Goal: Task Accomplishment & Management: Manage account settings

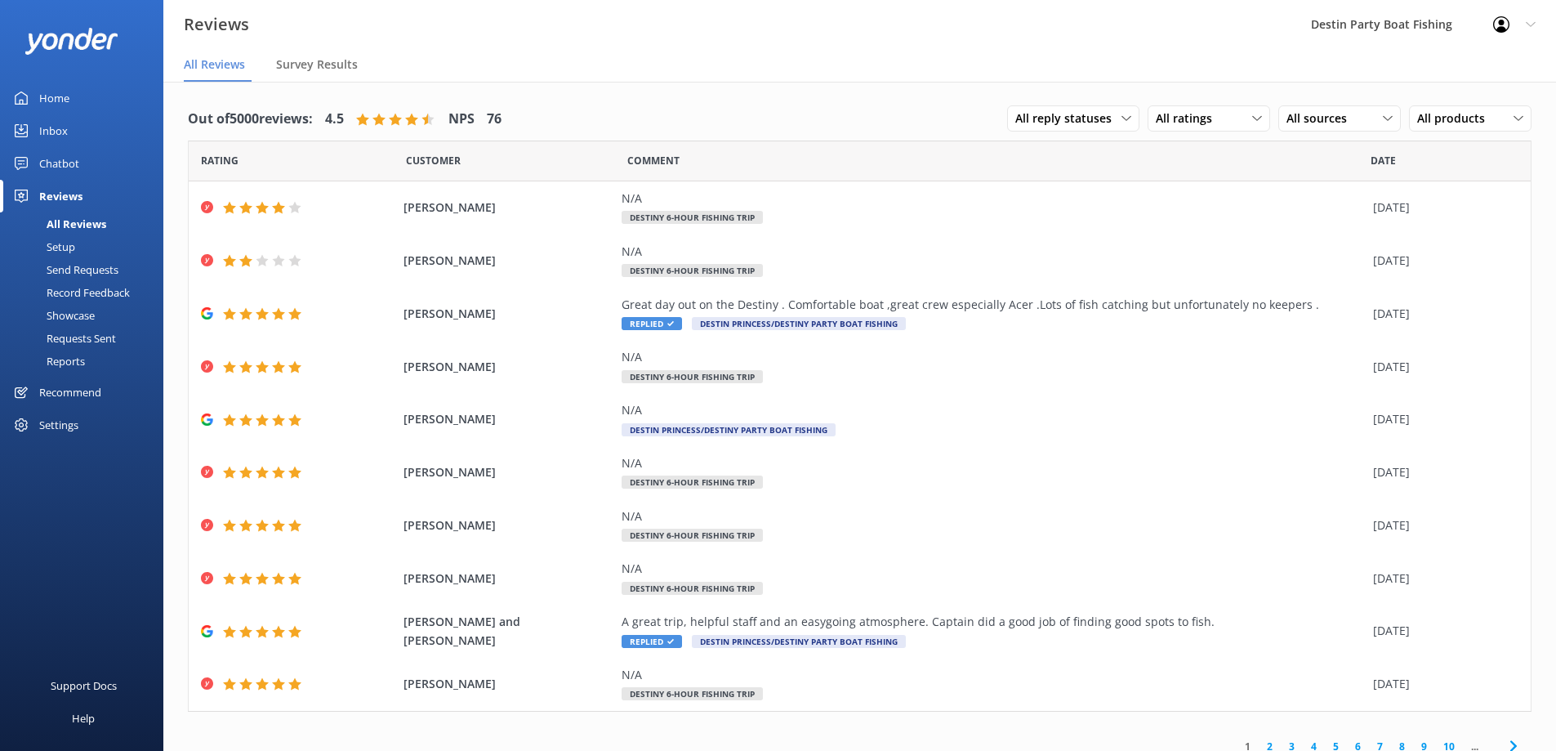
scroll to position [33, 0]
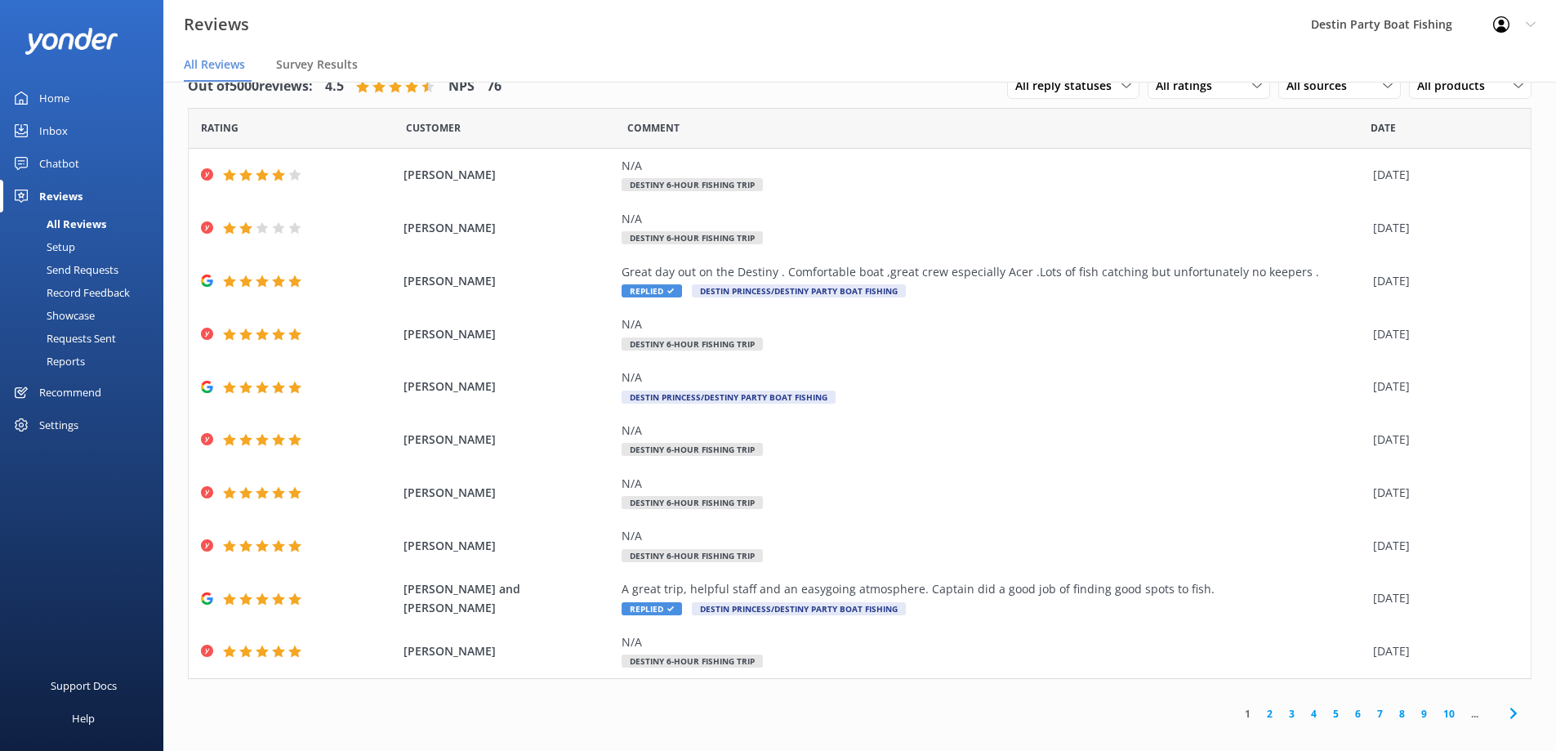
click at [43, 124] on div "Inbox" at bounding box center [53, 130] width 29 height 33
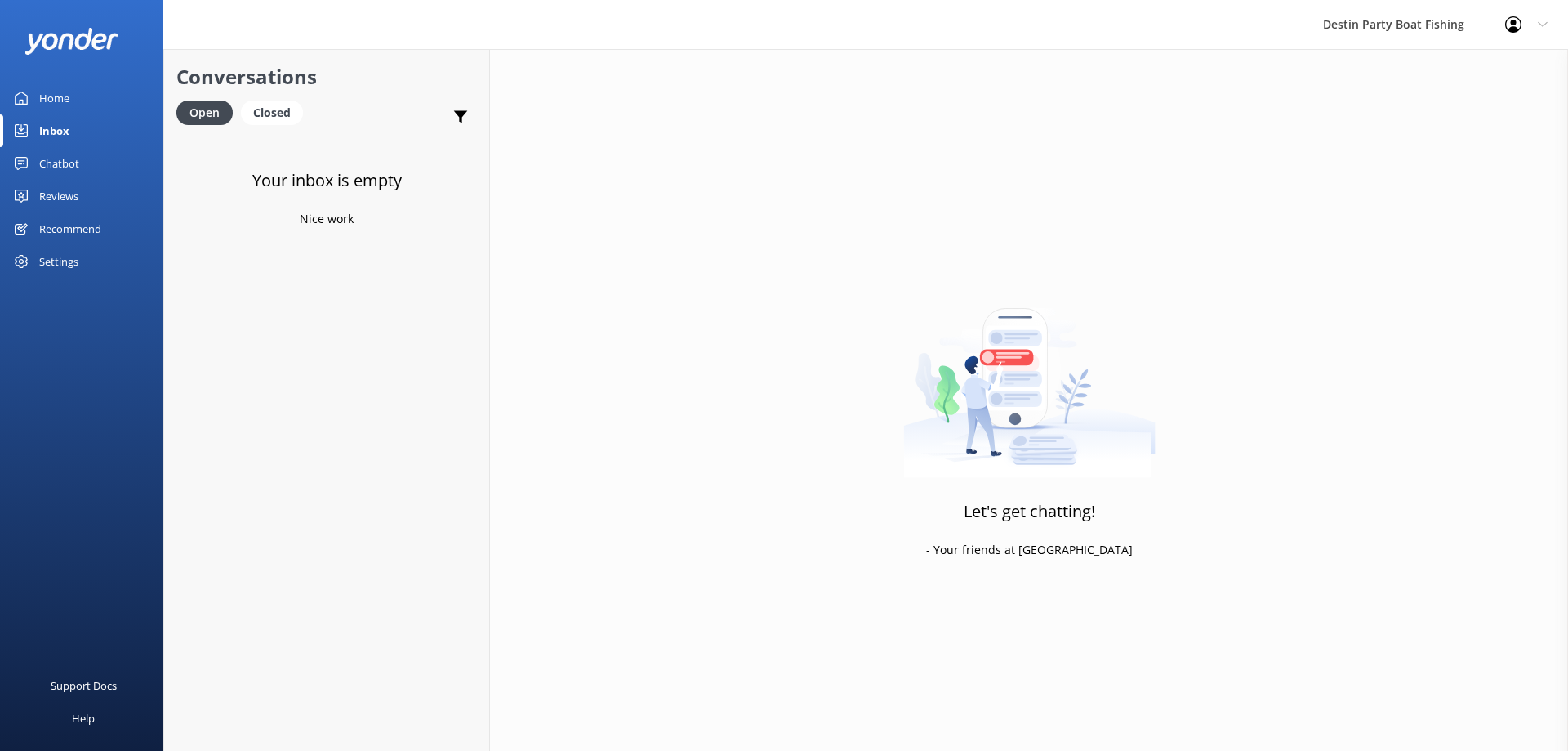
click at [60, 195] on div "Reviews" at bounding box center [58, 196] width 39 height 33
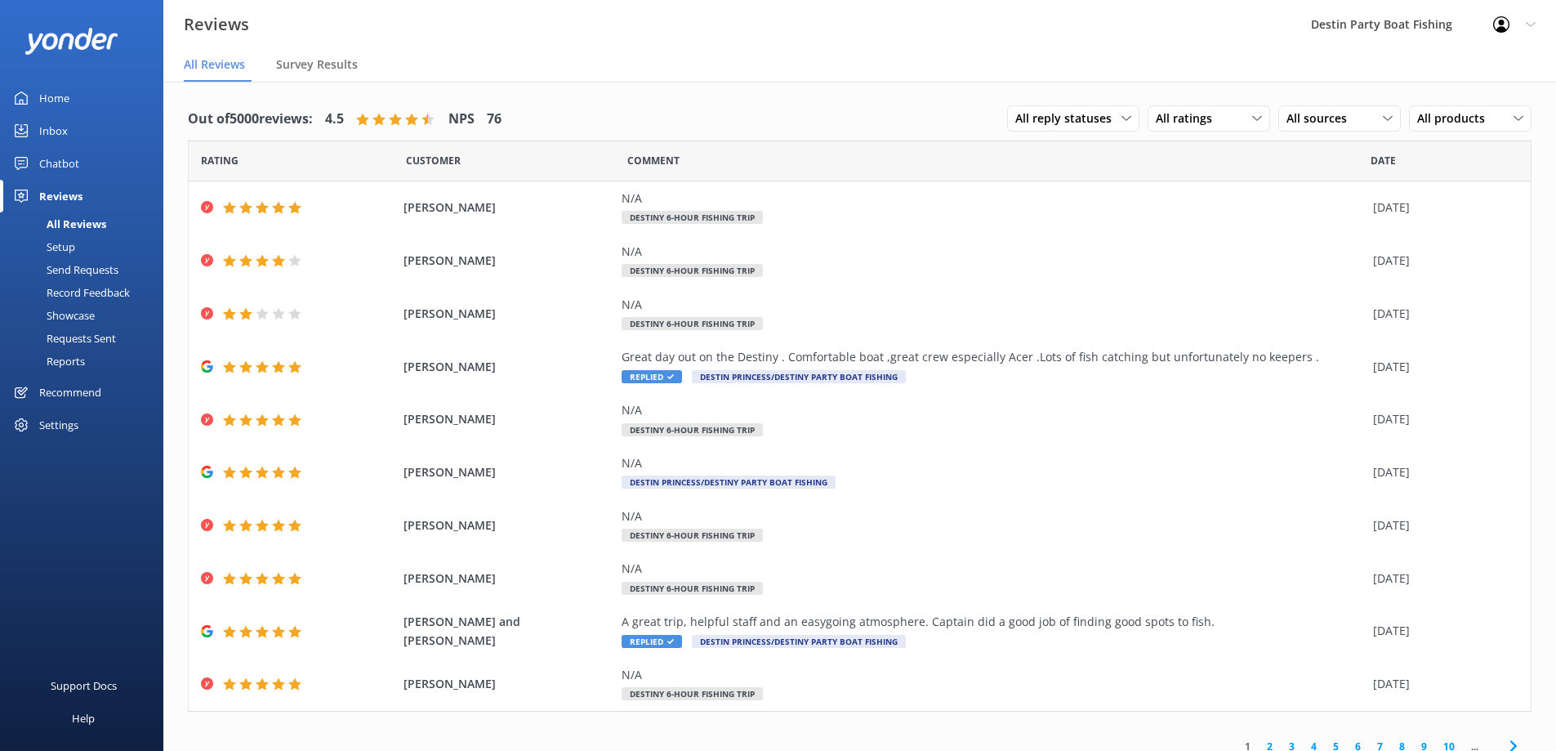
click at [51, 89] on div "Home" at bounding box center [54, 98] width 30 height 33
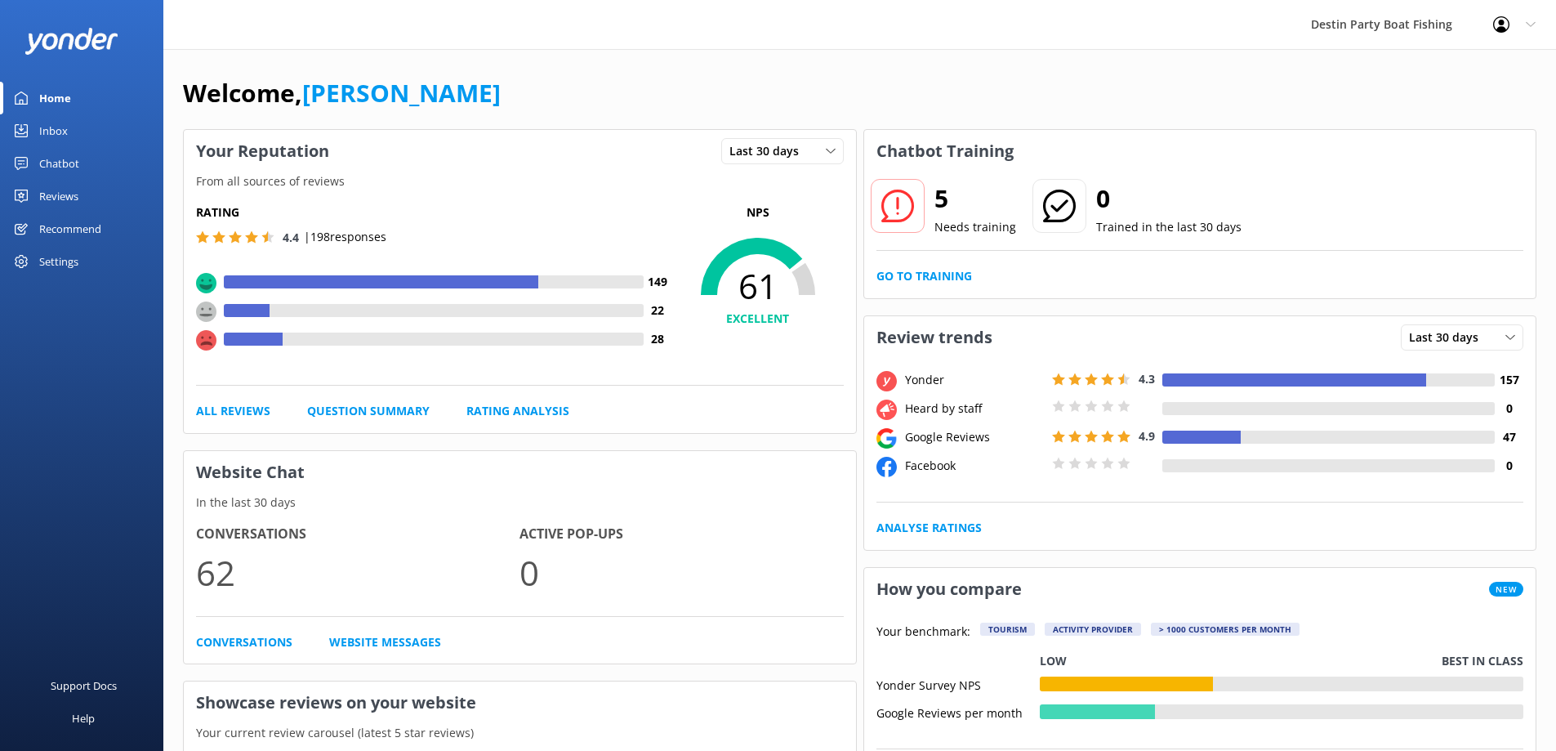
click at [68, 195] on div "Reviews" at bounding box center [58, 196] width 39 height 33
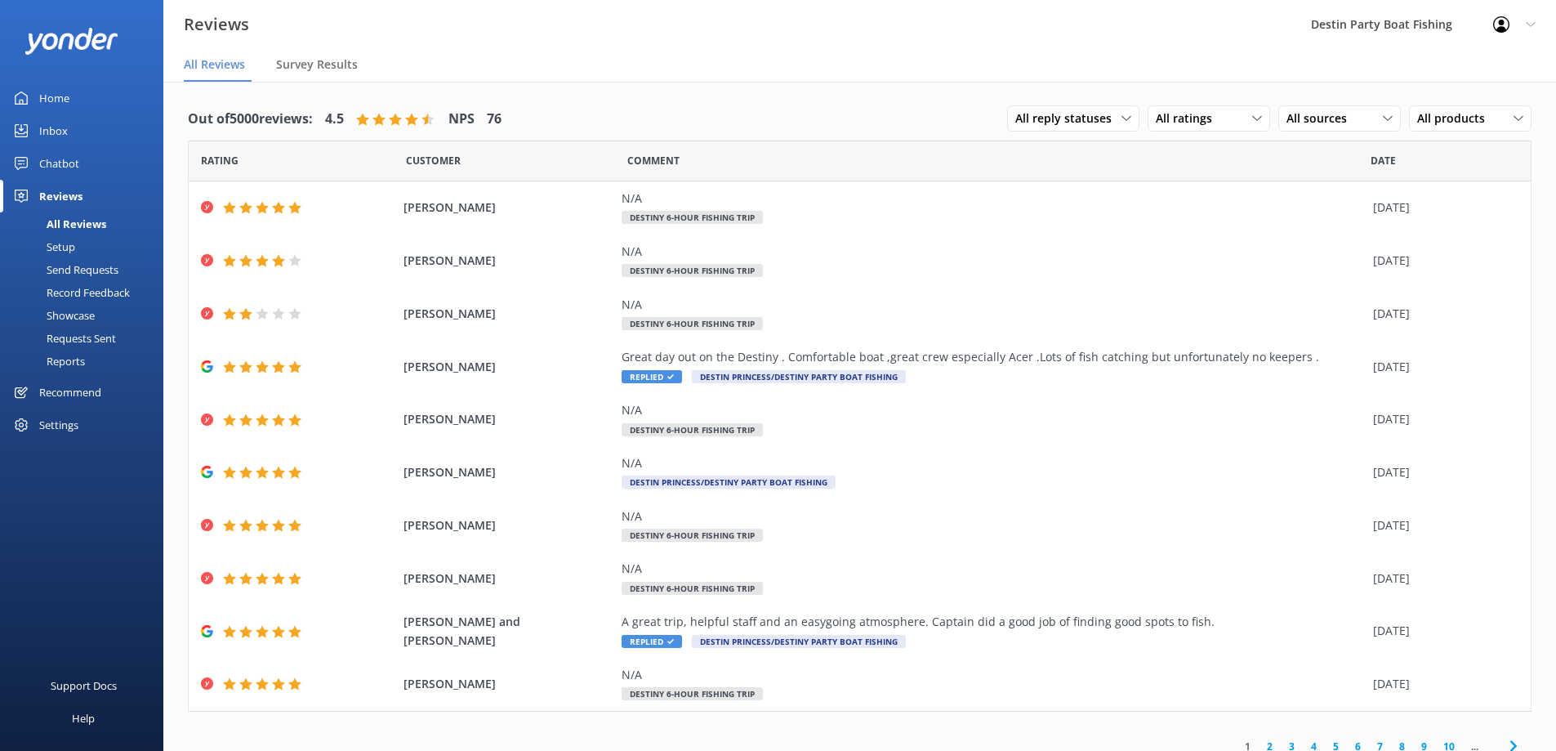
click at [51, 135] on div "Inbox" at bounding box center [53, 130] width 29 height 33
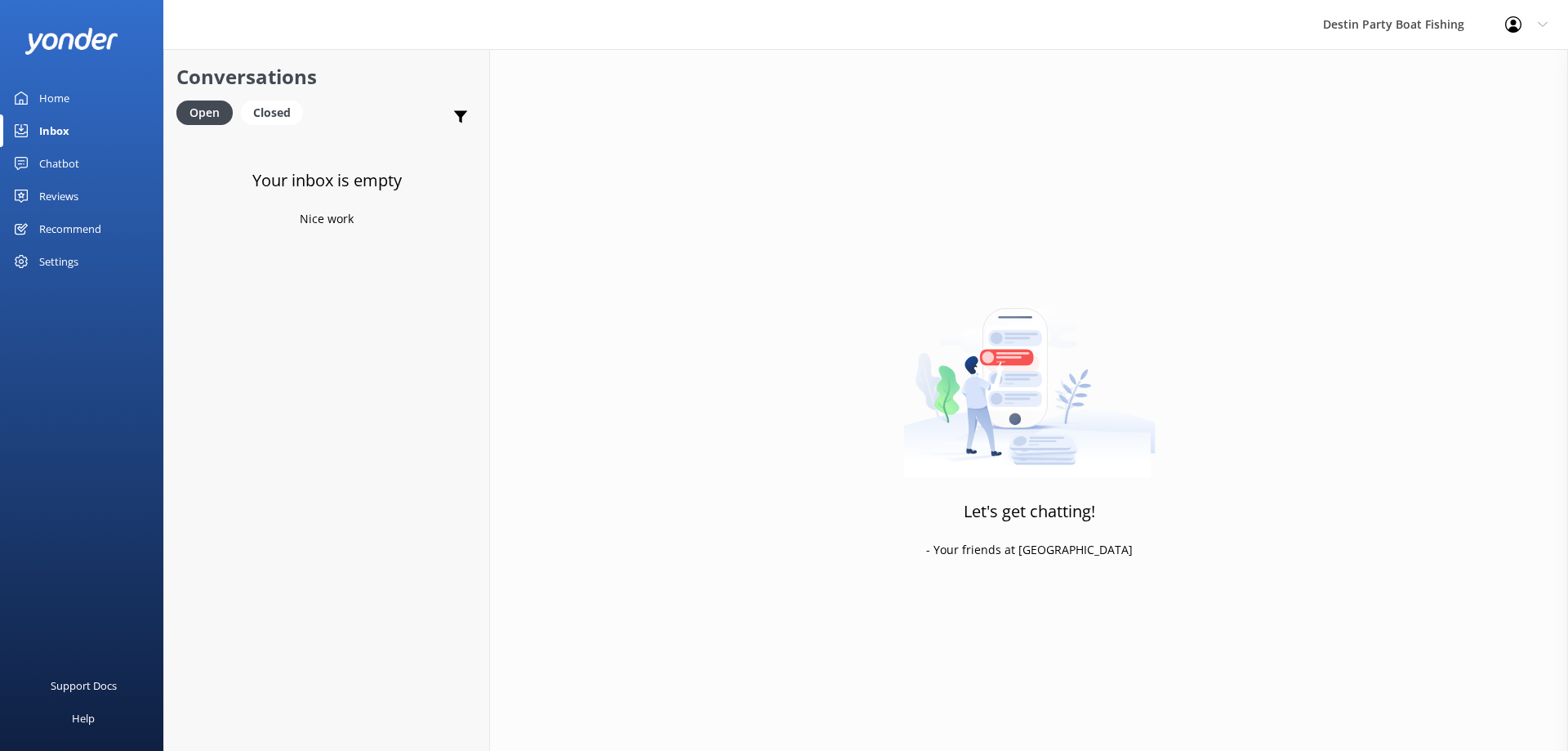
click at [51, 191] on div "Reviews" at bounding box center [58, 196] width 39 height 33
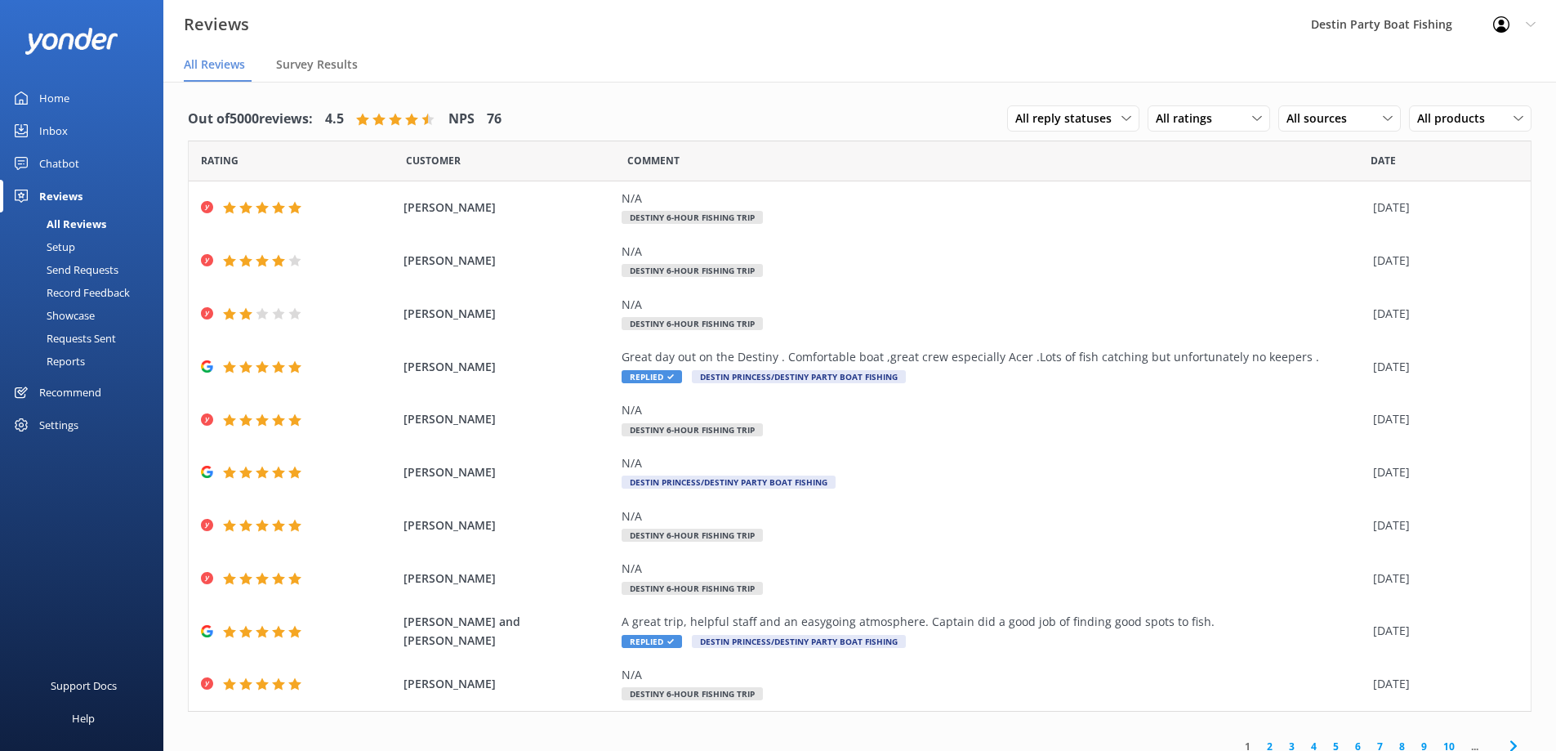
click at [61, 135] on div "Inbox" at bounding box center [53, 130] width 29 height 33
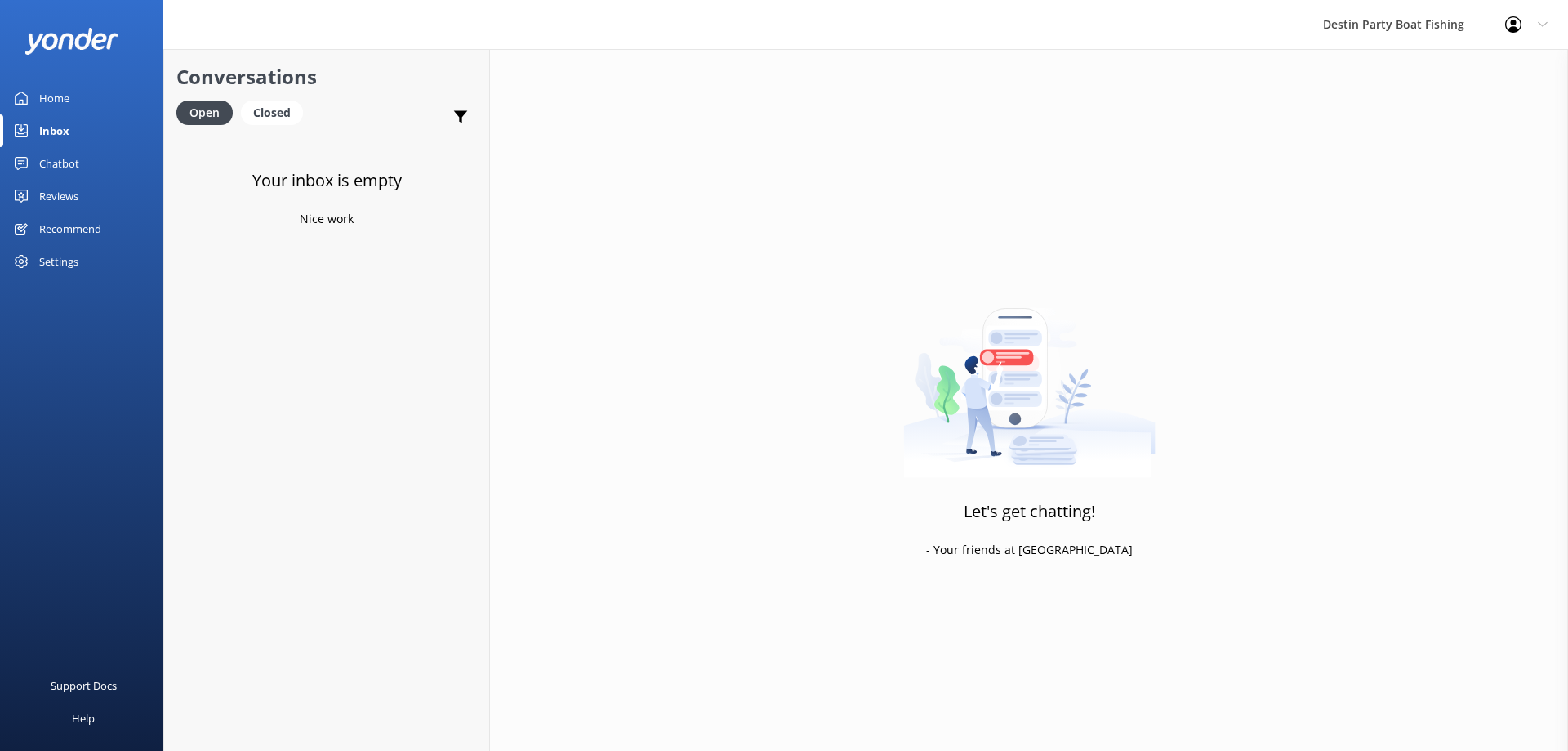
click at [43, 179] on div "Chatbot" at bounding box center [59, 163] width 40 height 33
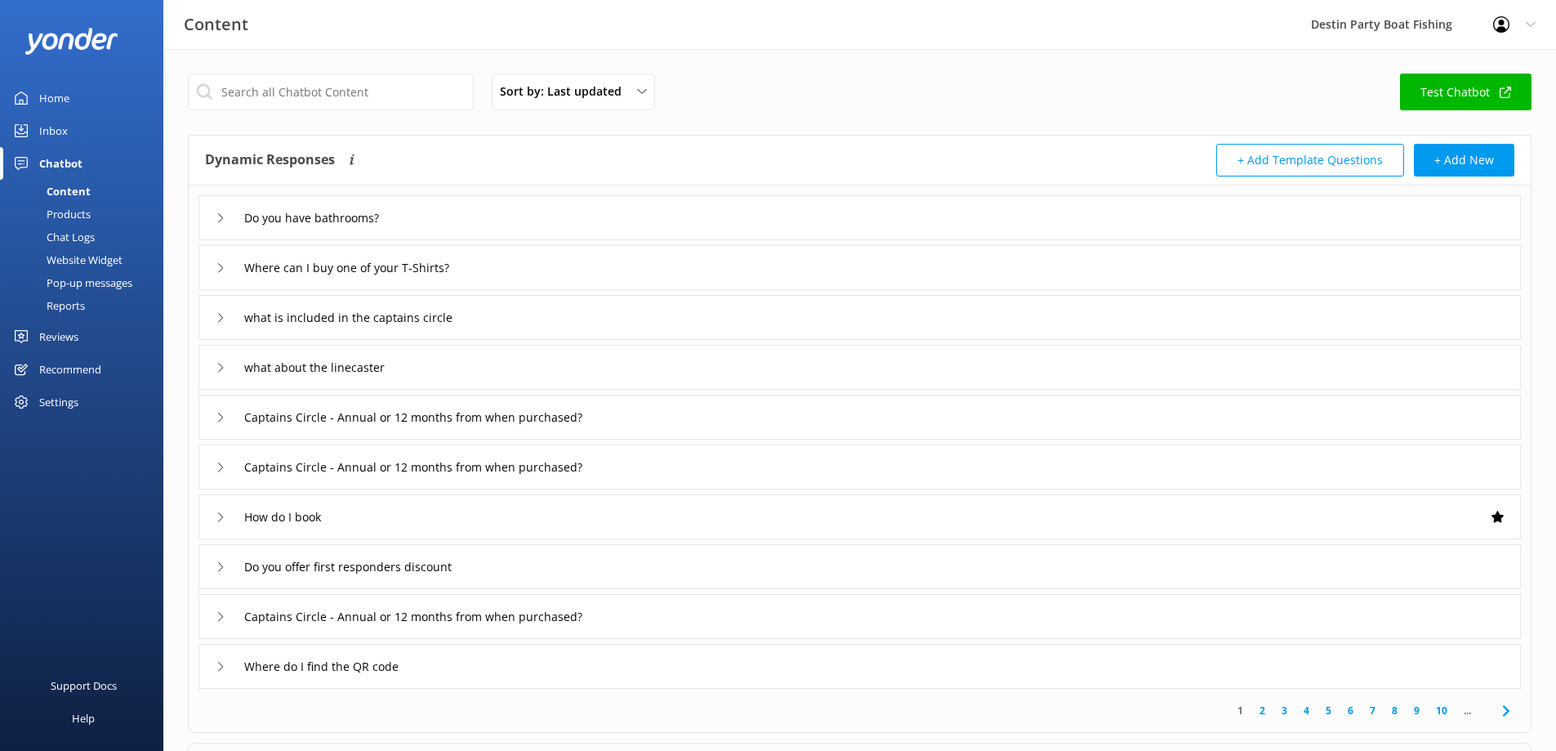
click at [82, 339] on link "Reviews" at bounding box center [81, 336] width 163 height 33
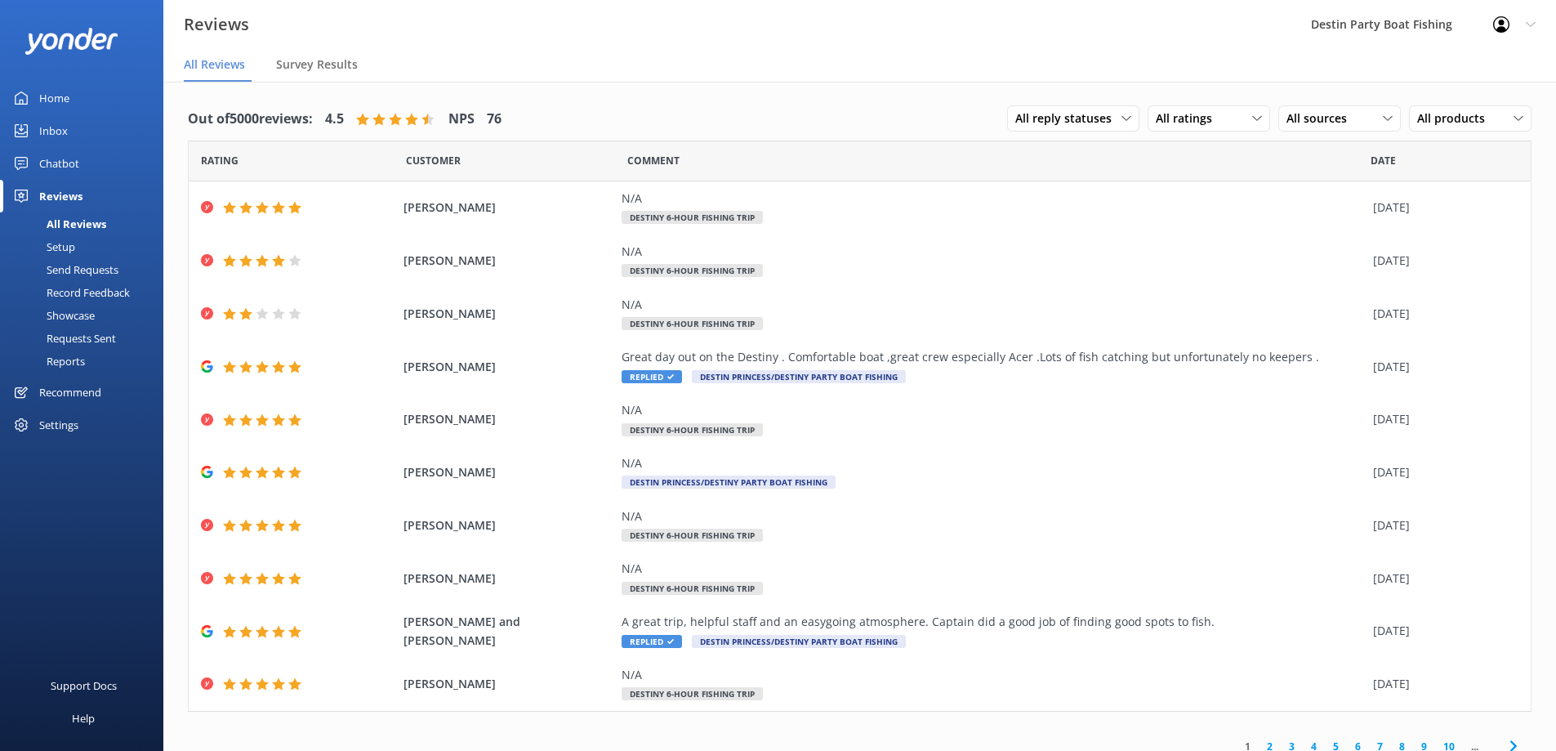
click at [60, 142] on div "Inbox" at bounding box center [53, 130] width 29 height 33
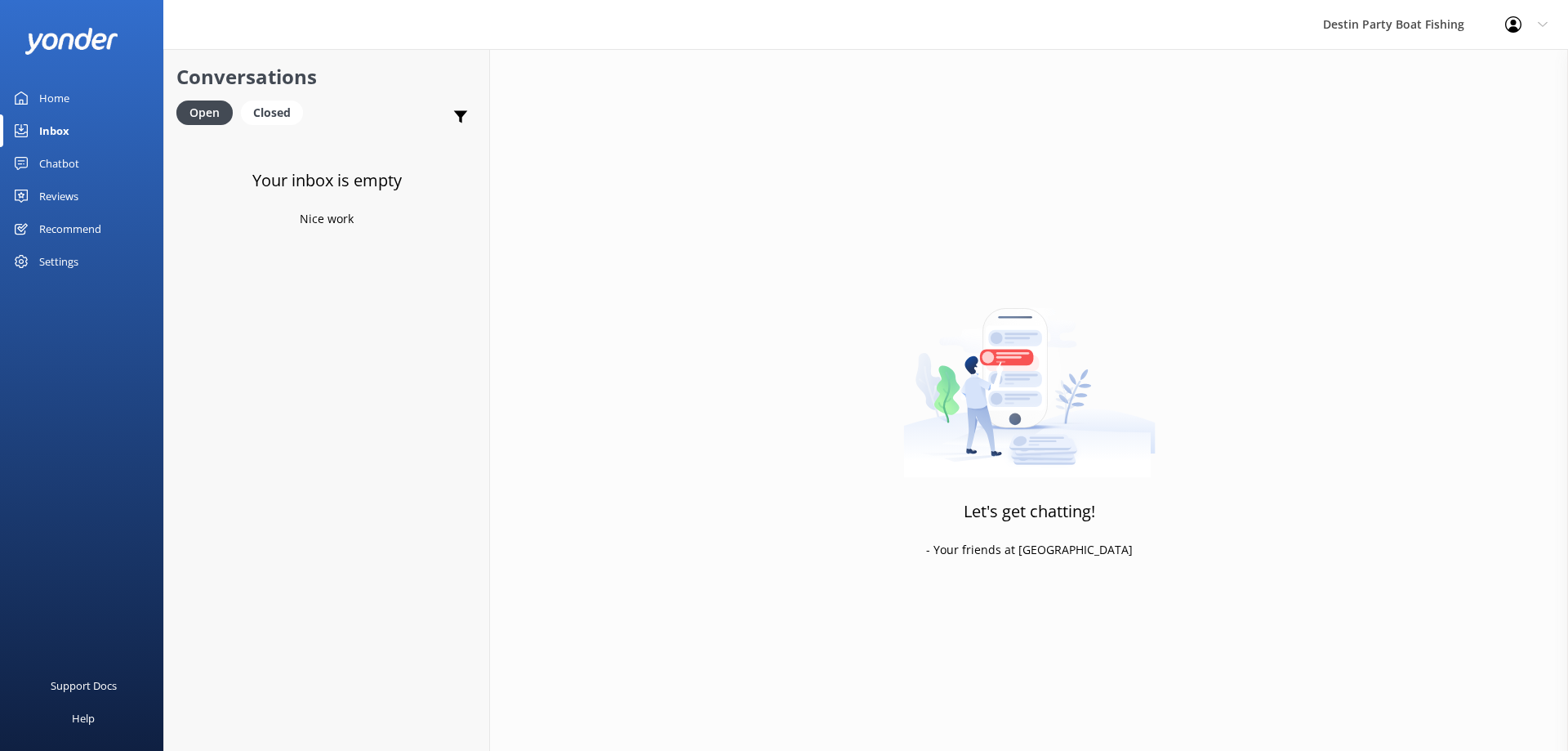
click at [75, 192] on div "Reviews" at bounding box center [58, 196] width 39 height 33
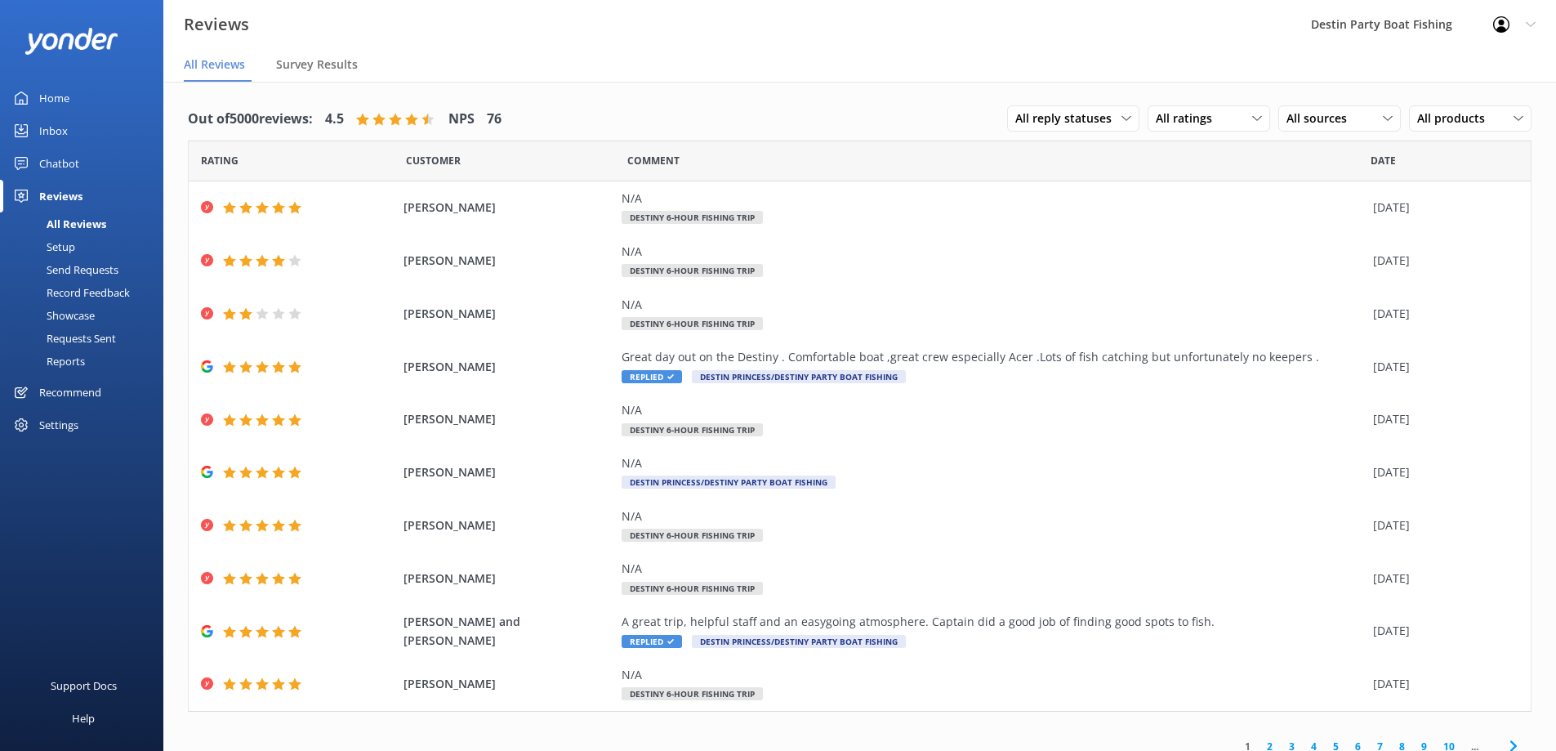
click at [49, 129] on div "Inbox" at bounding box center [53, 130] width 29 height 33
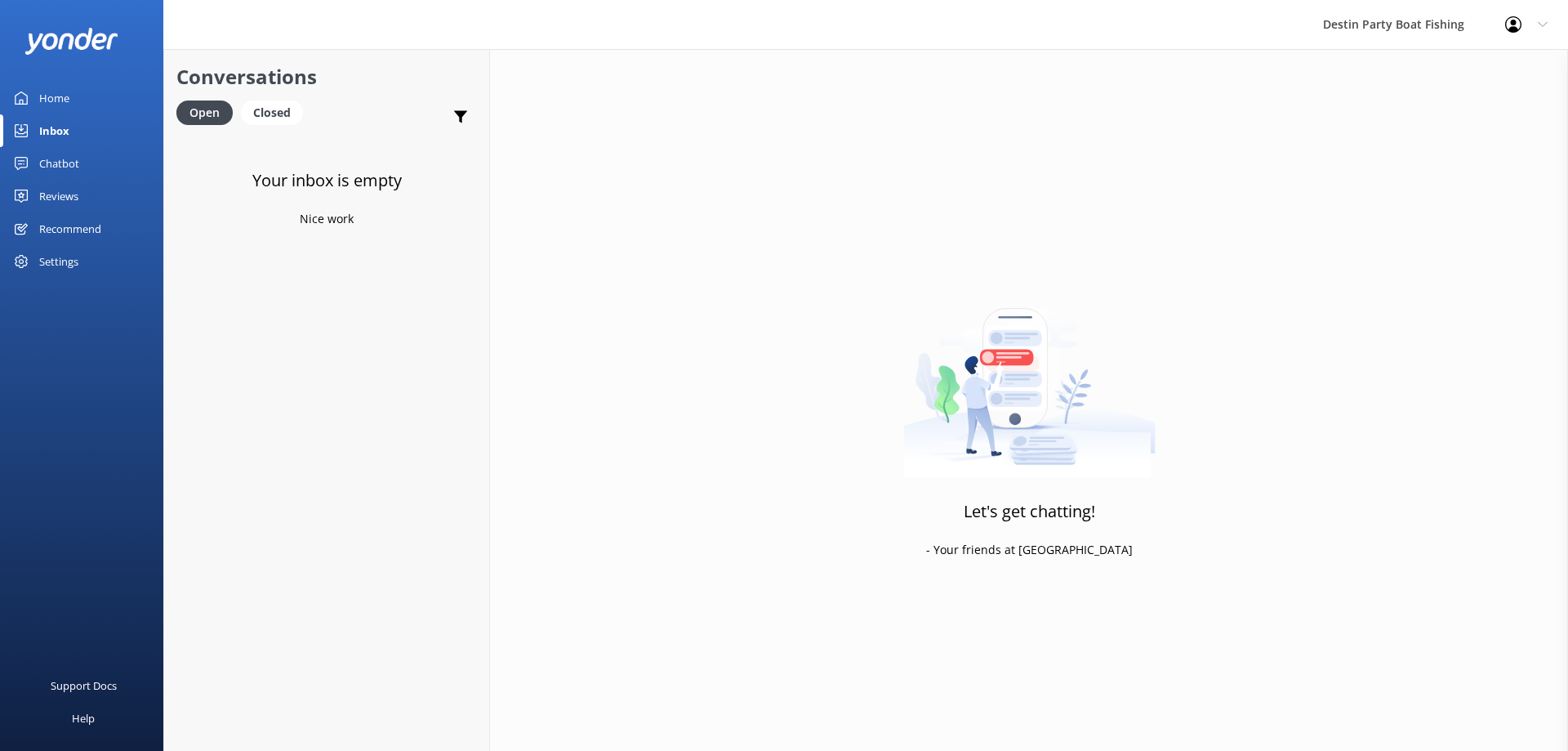
click at [58, 196] on div "Reviews" at bounding box center [58, 196] width 39 height 33
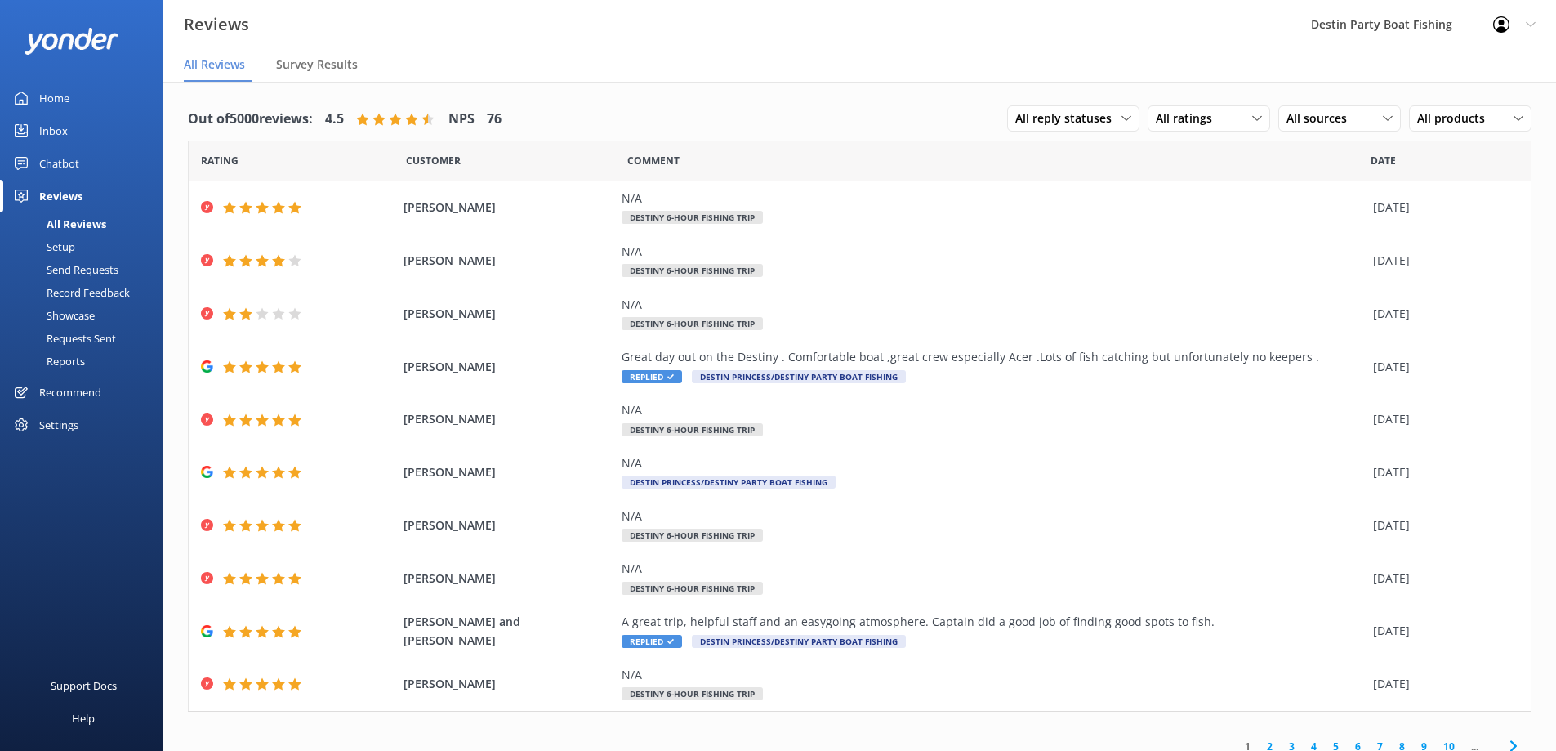
click at [38, 139] on link "Inbox" at bounding box center [81, 130] width 163 height 33
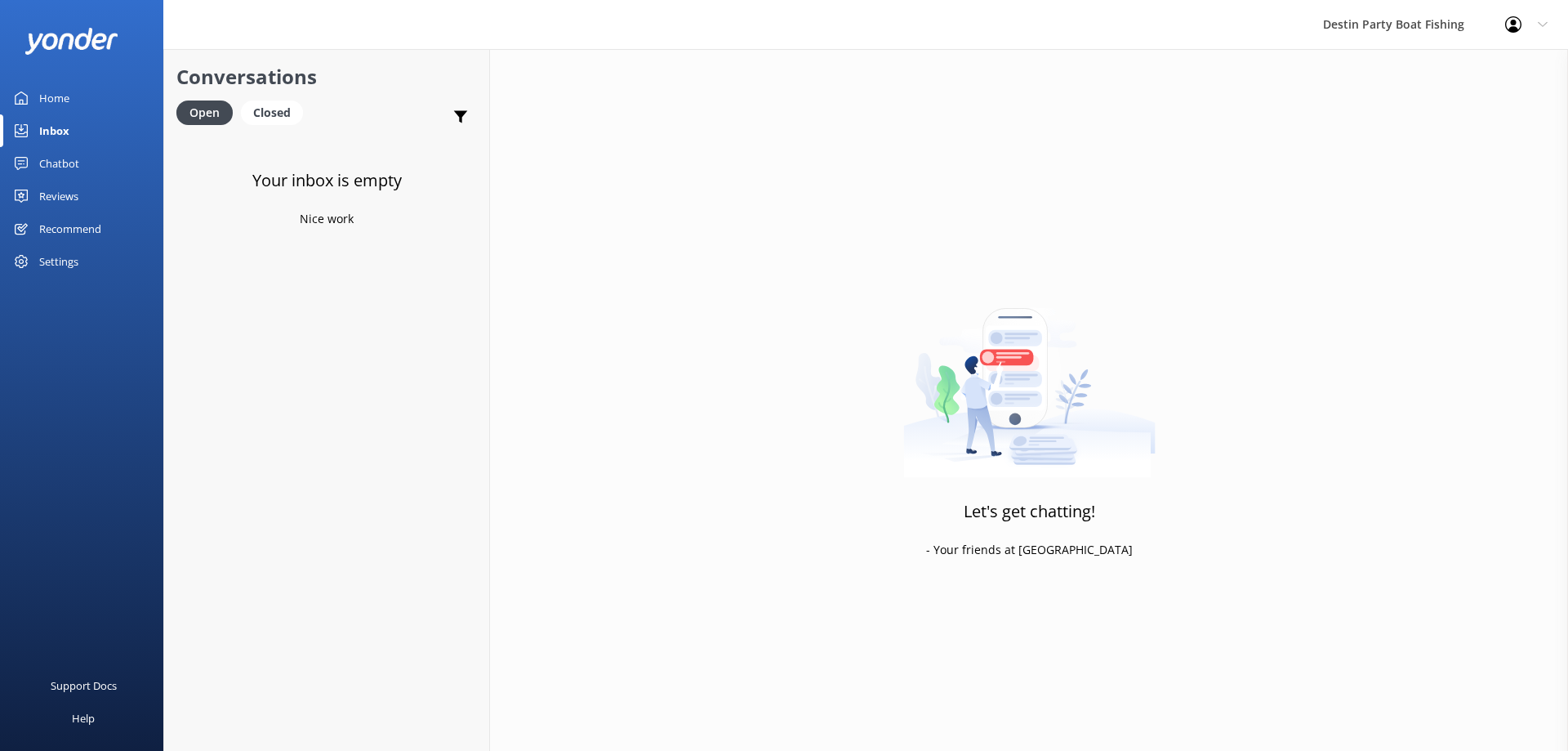
click at [76, 212] on div "Recommend" at bounding box center [70, 228] width 62 height 33
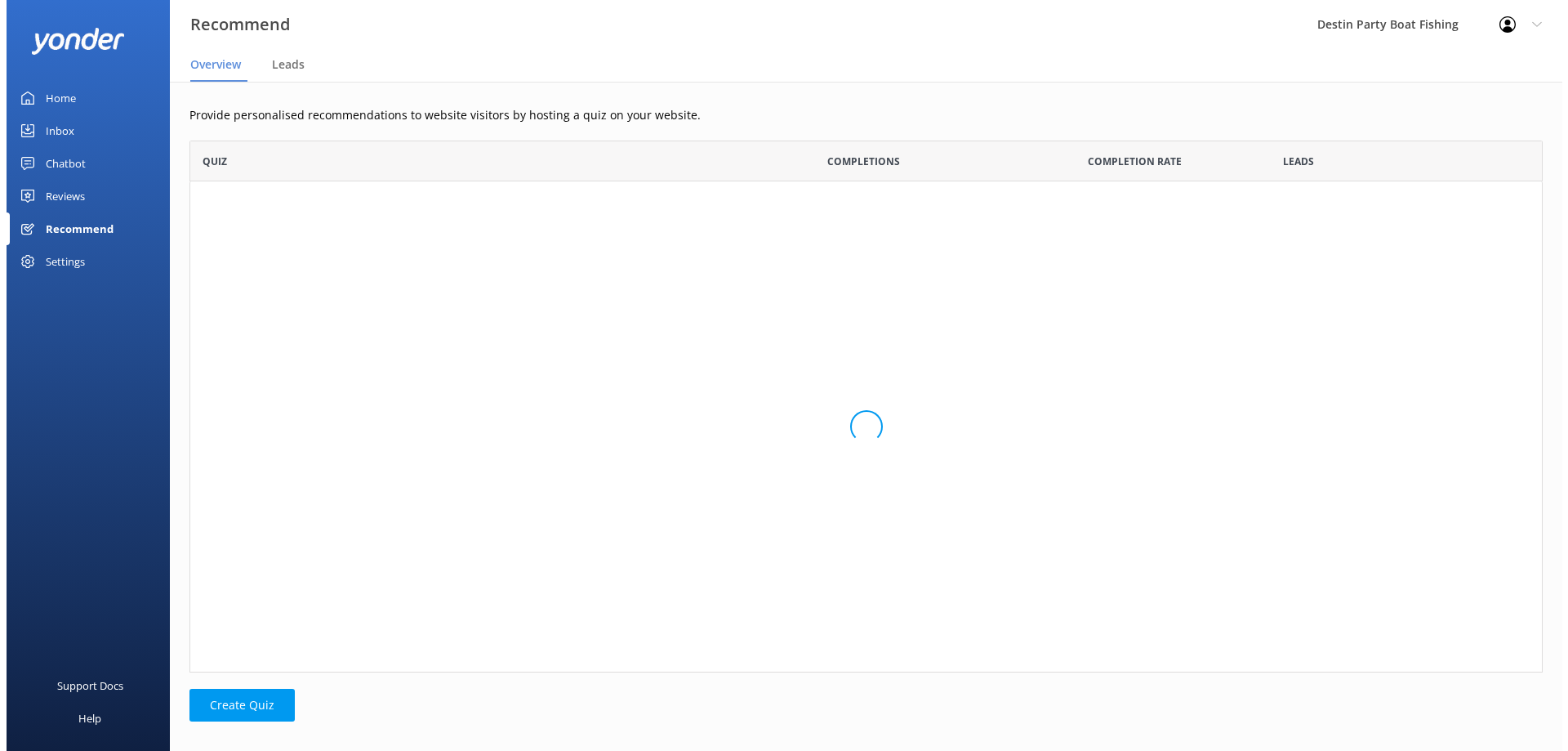
scroll to position [519, 1341]
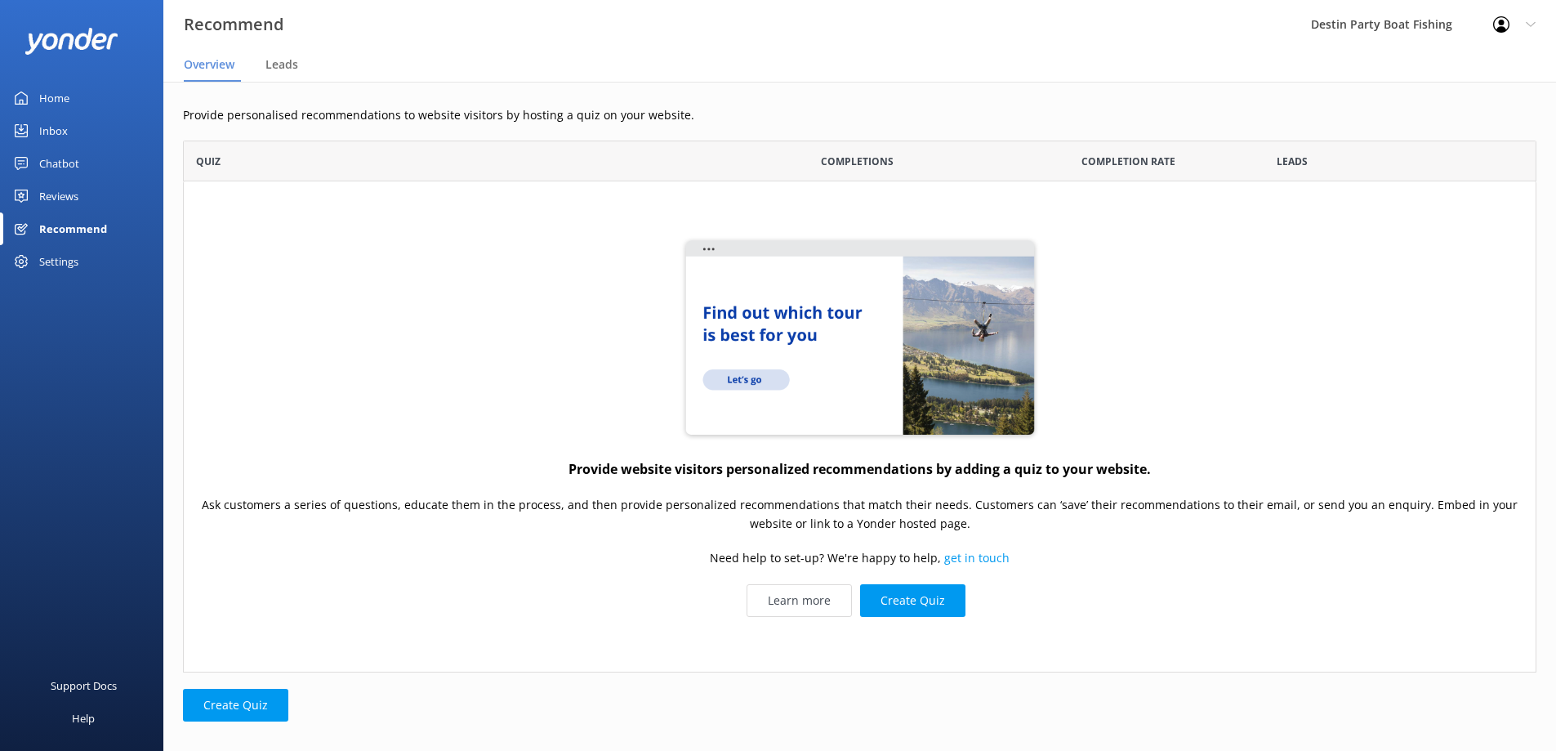
click at [74, 193] on div "Reviews" at bounding box center [58, 196] width 39 height 33
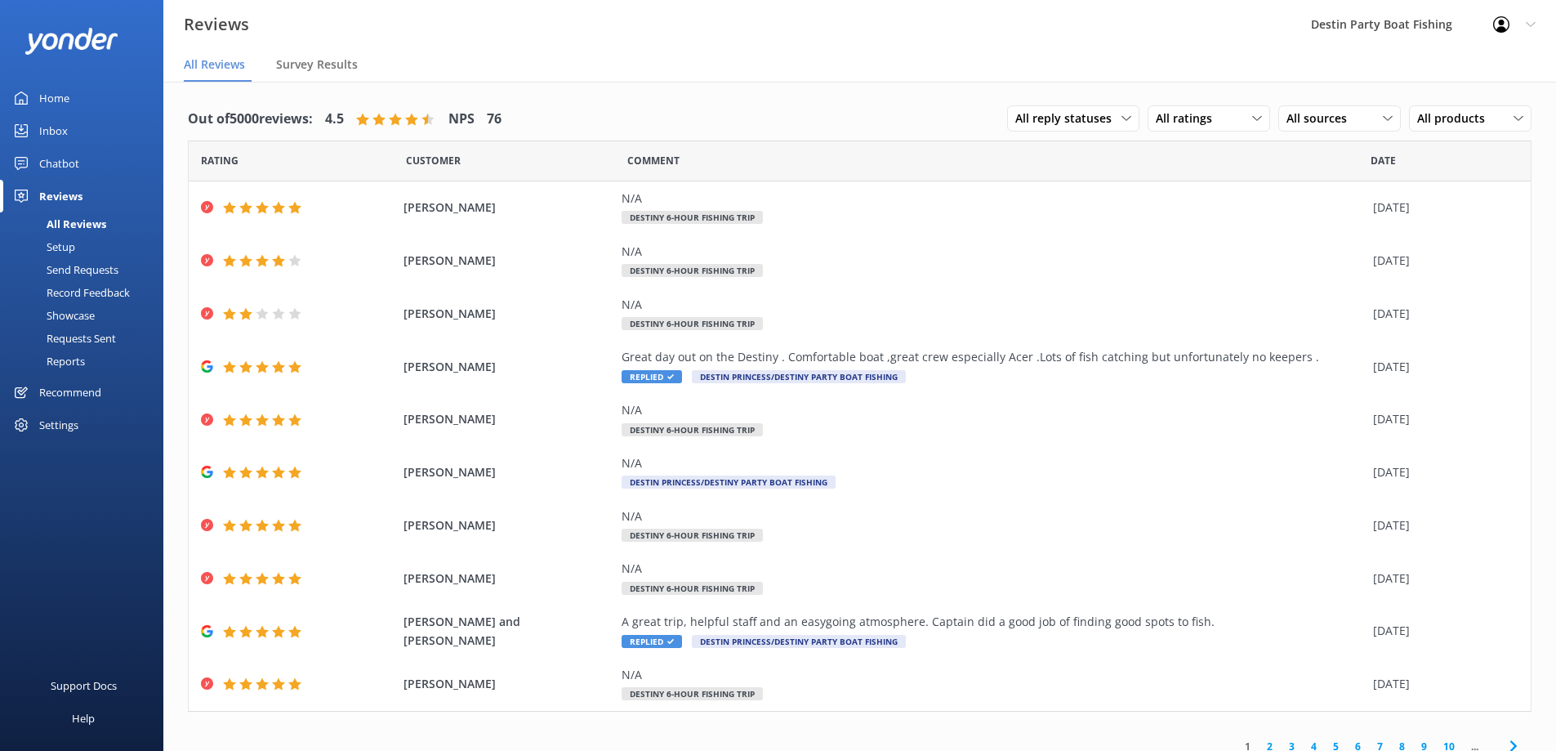
click at [65, 127] on div "Inbox" at bounding box center [53, 130] width 29 height 33
